Goal: Information Seeking & Learning: Stay updated

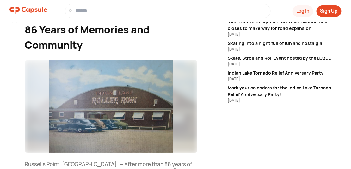
scroll to position [48, 0]
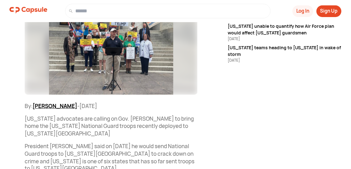
scroll to position [102, 0]
